Goal: Task Accomplishment & Management: Complete application form

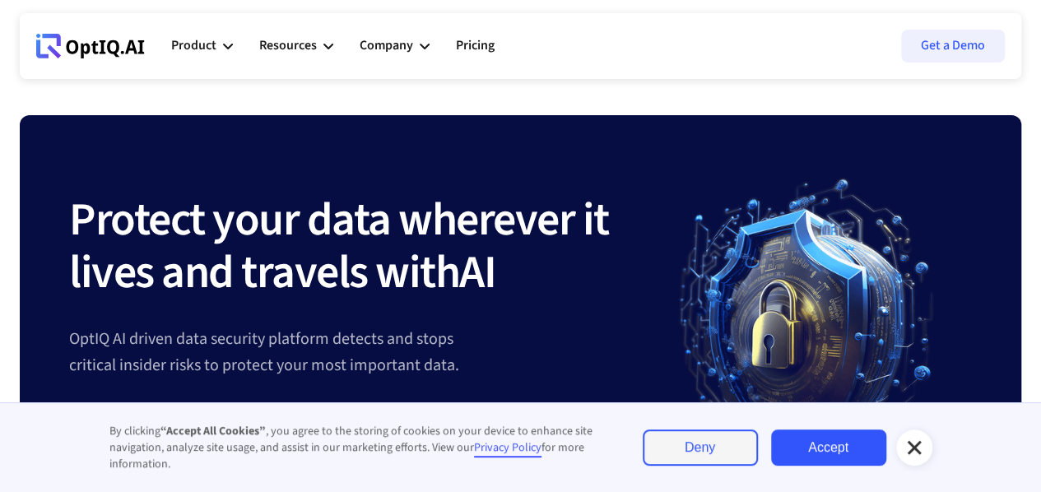
click at [814, 449] on link "Accept" at bounding box center [828, 447] width 115 height 36
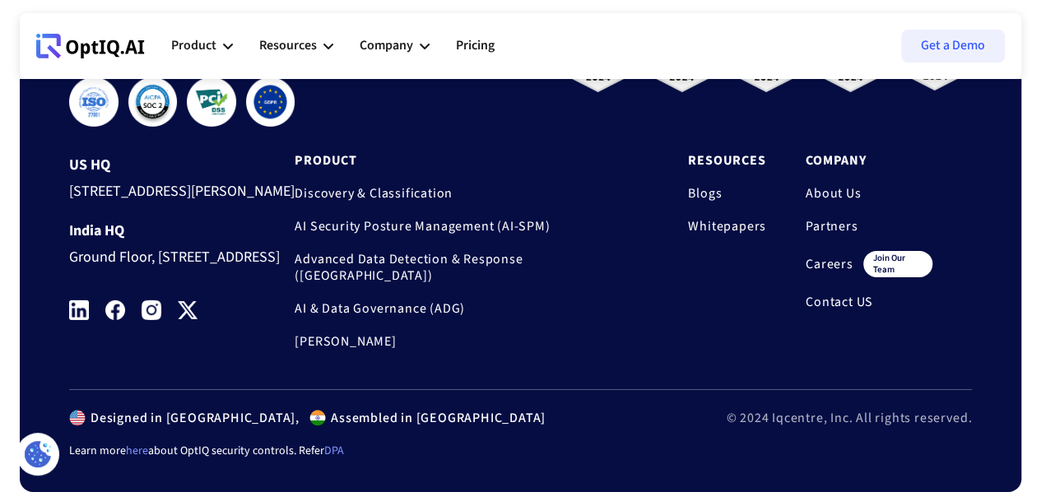
scroll to position [5660, 0]
click at [831, 272] on link "Careers" at bounding box center [829, 264] width 48 height 16
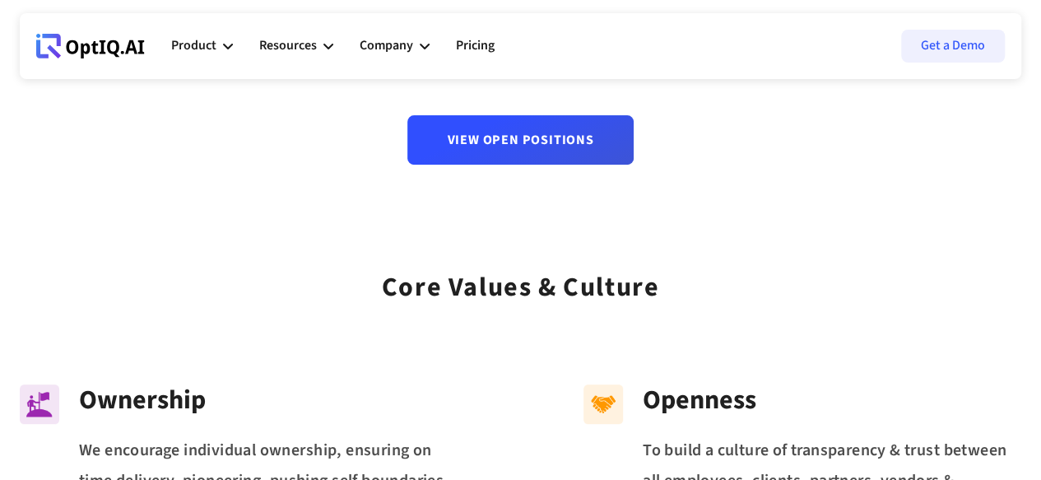
scroll to position [82, 0]
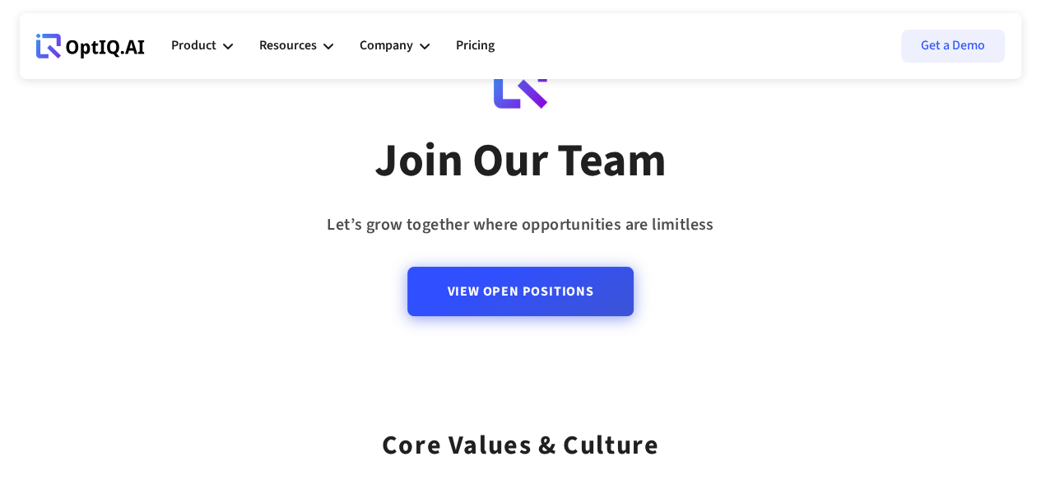
click at [516, 310] on link "View Open Positions" at bounding box center [519, 291] width 225 height 49
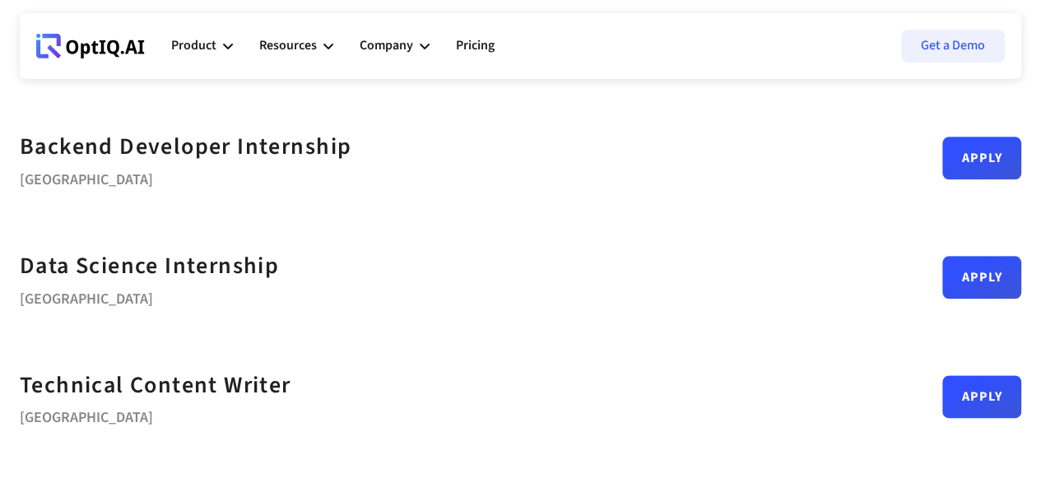
scroll to position [905, 0]
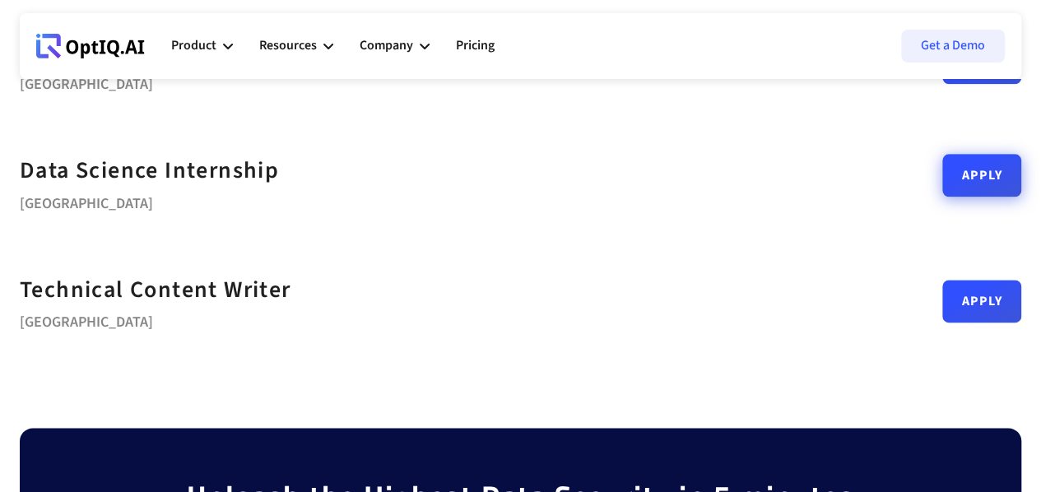
click at [942, 194] on link "Apply" at bounding box center [981, 175] width 79 height 43
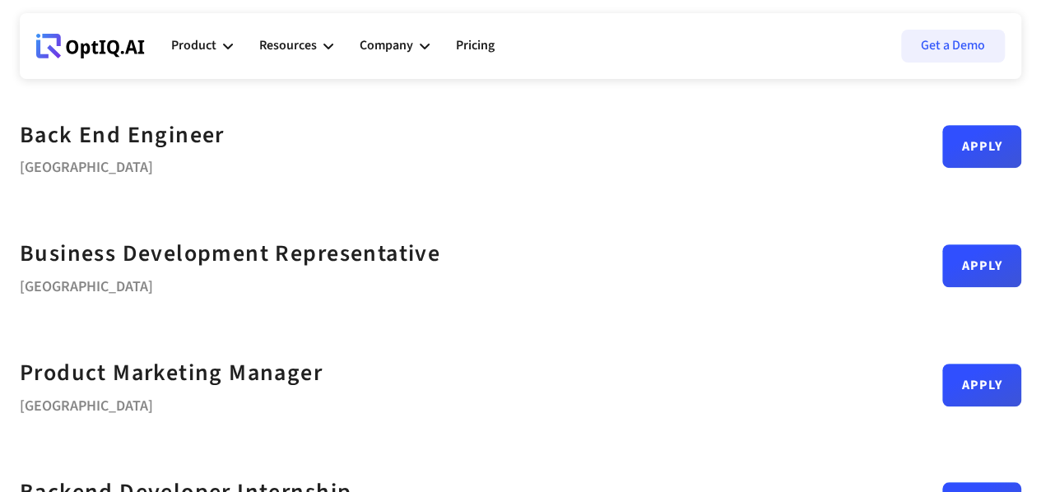
scroll to position [411, 0]
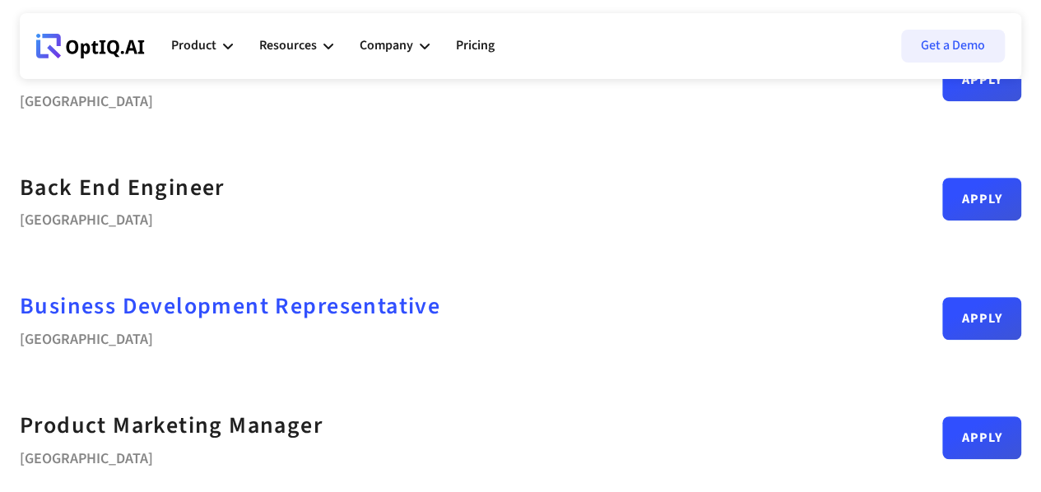
click at [320, 311] on div "Business Development Representative" at bounding box center [230, 306] width 420 height 37
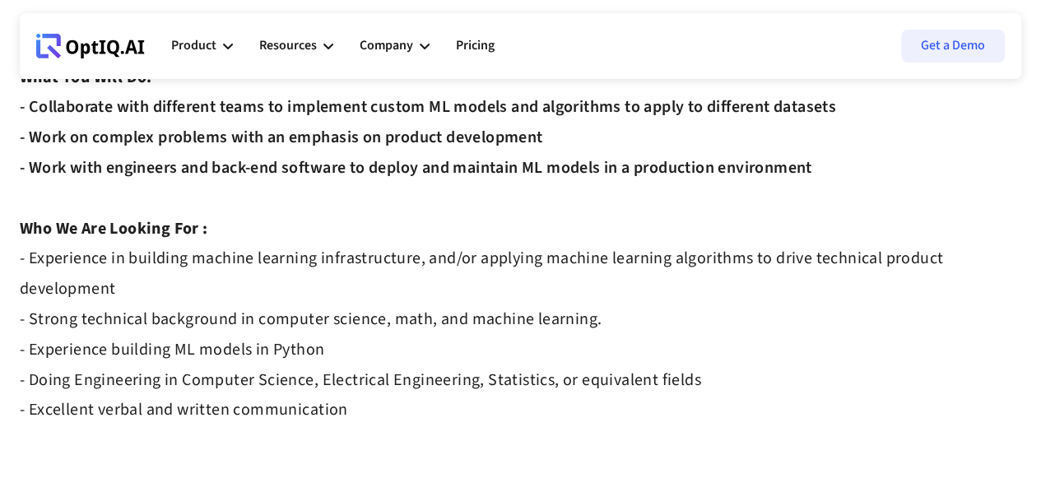
scroll to position [459, 0]
